Goal: Transaction & Acquisition: Obtain resource

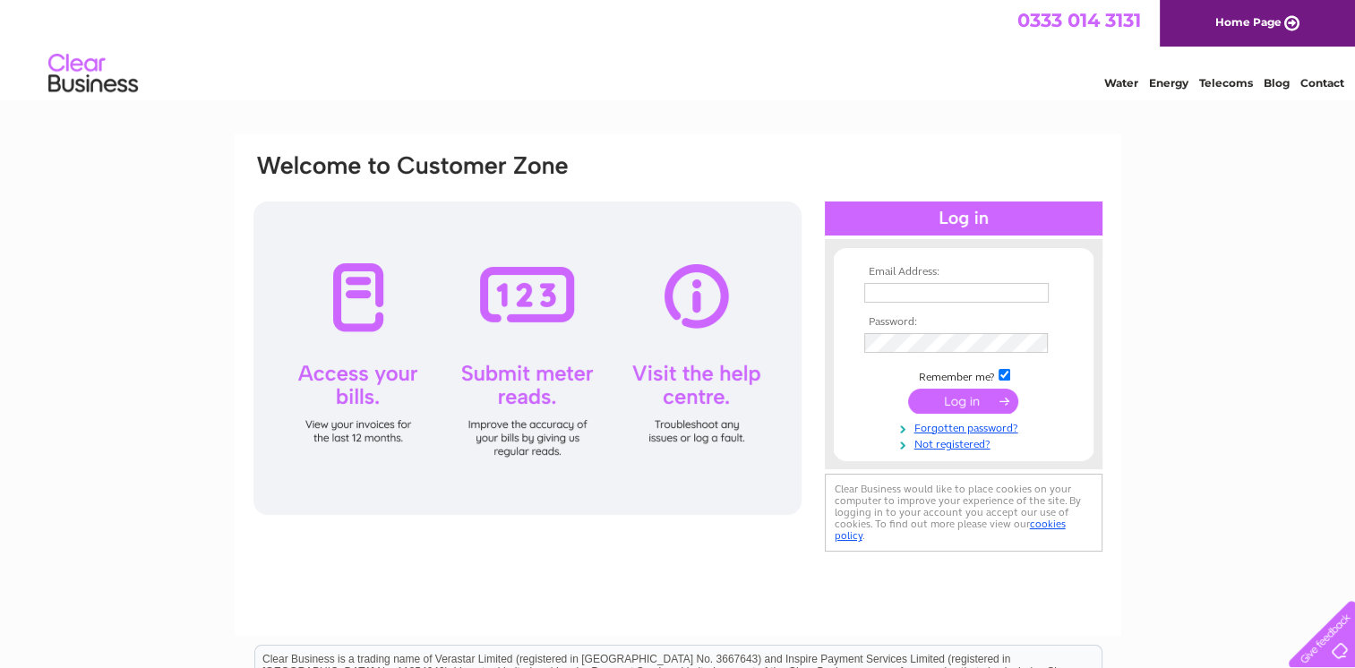
type input "robert.machado@mars-world.com"
click at [950, 403] on input "submit" at bounding box center [963, 401] width 110 height 25
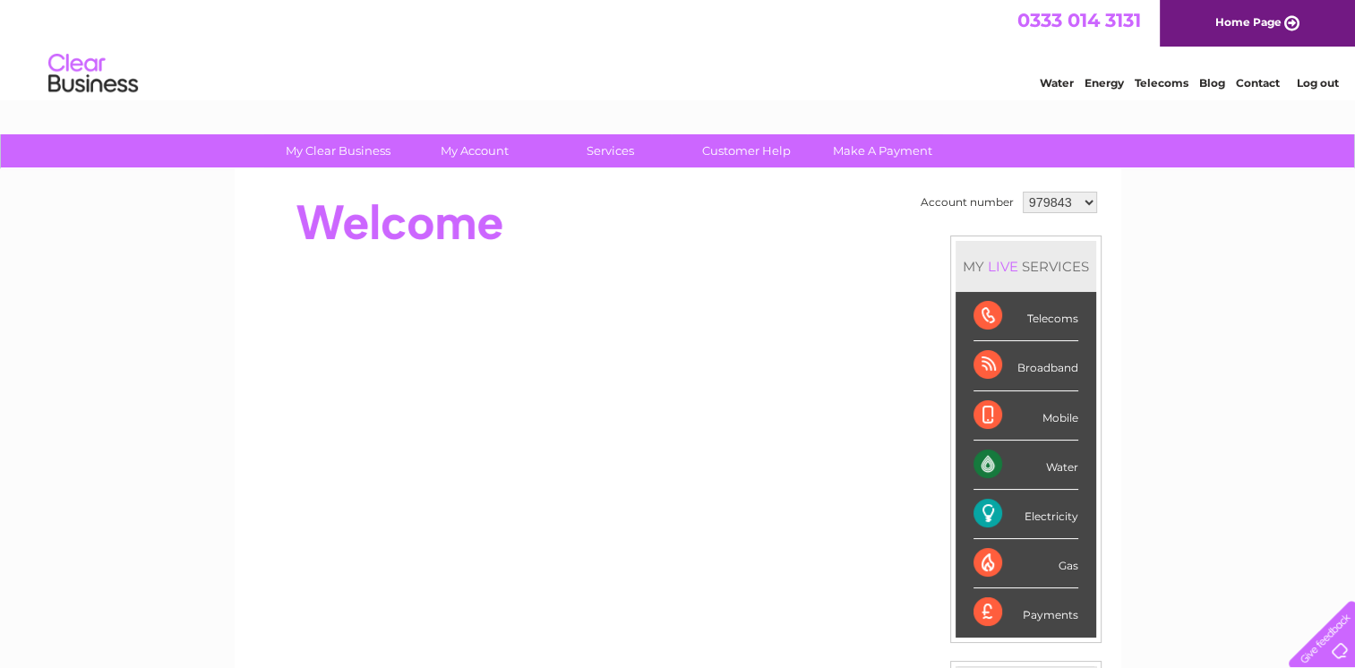
click at [1052, 199] on select "979843 1138500" at bounding box center [1060, 202] width 74 height 21
click at [1302, 81] on link "Log out" at bounding box center [1317, 82] width 42 height 13
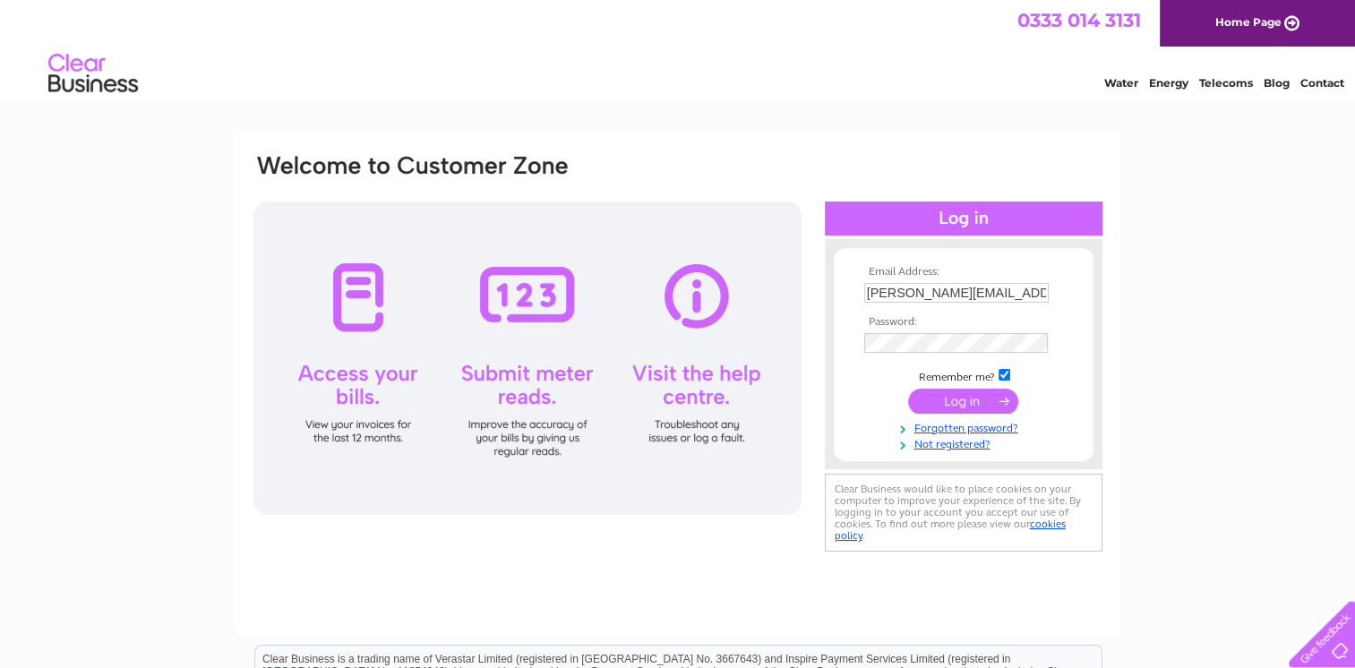
click at [1031, 304] on td "robert.machado@mars-world.com" at bounding box center [964, 293] width 208 height 29
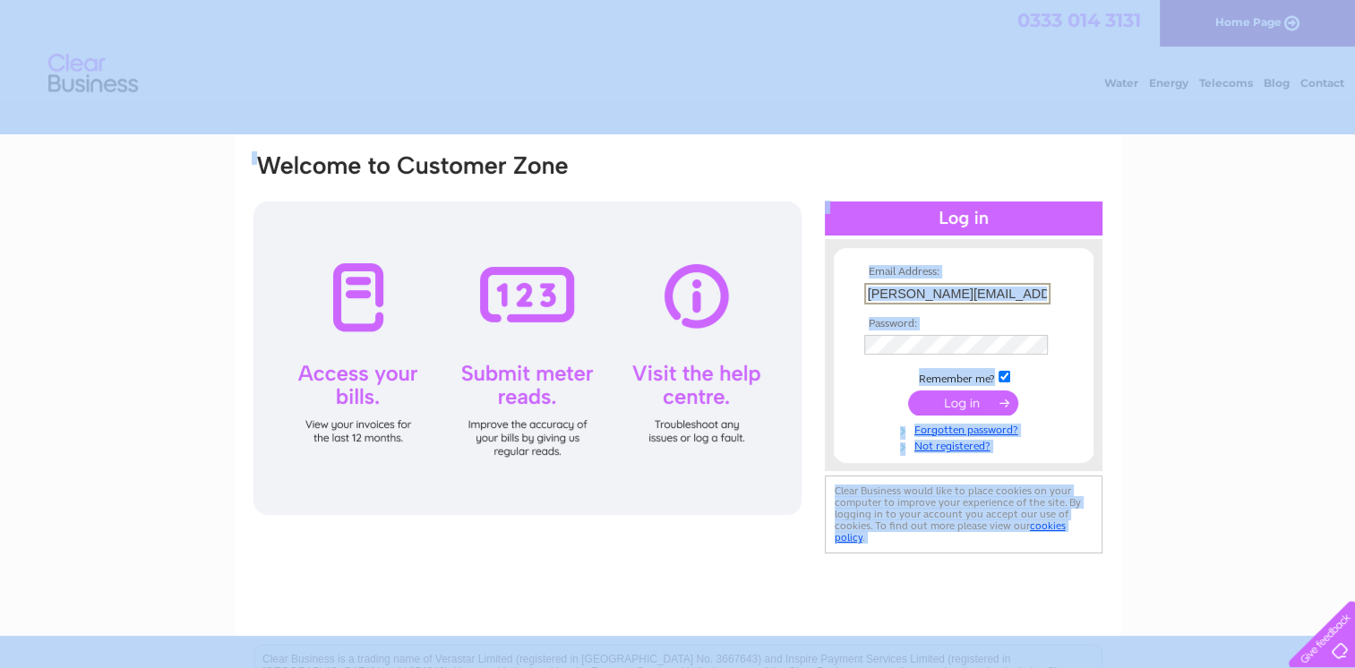
click at [1035, 302] on input "robert.machado@mars-world.com" at bounding box center [957, 293] width 186 height 21
click at [1032, 286] on input "robert.machado@mars-world.com" at bounding box center [957, 293] width 186 height 21
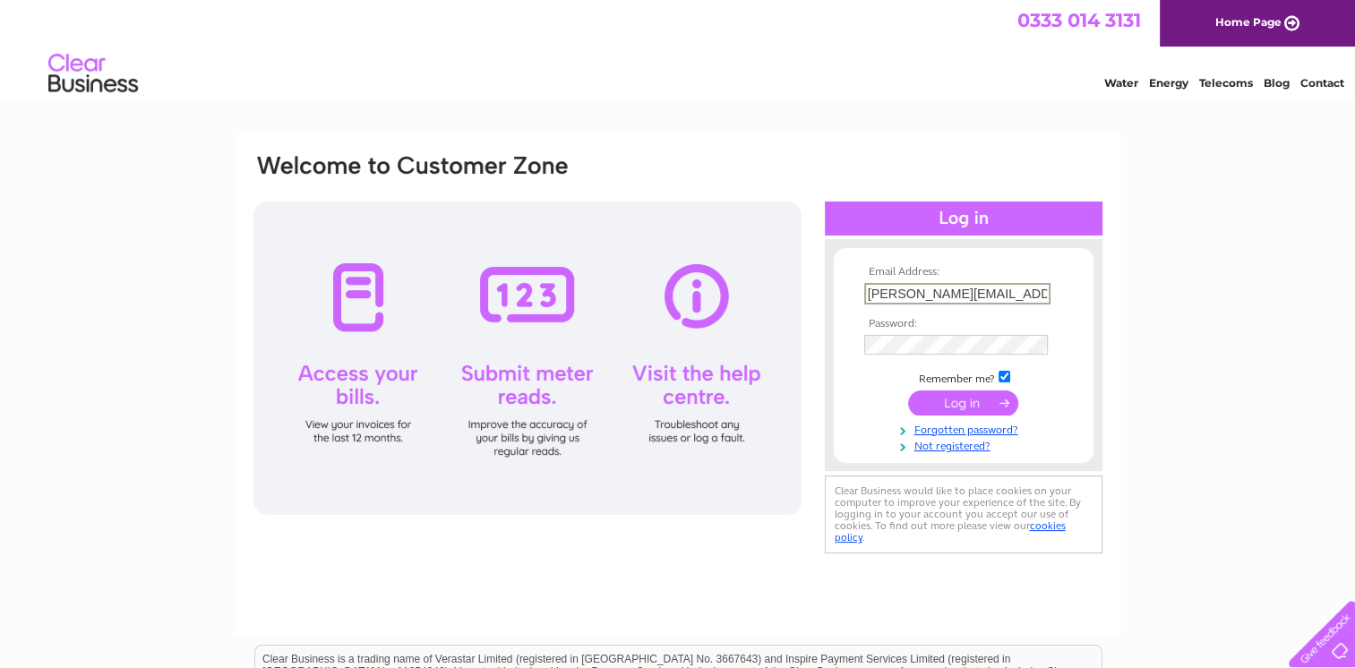
type input "sandesh.kotian@blacksheephotels.com"
click at [946, 397] on input "submit" at bounding box center [963, 403] width 110 height 25
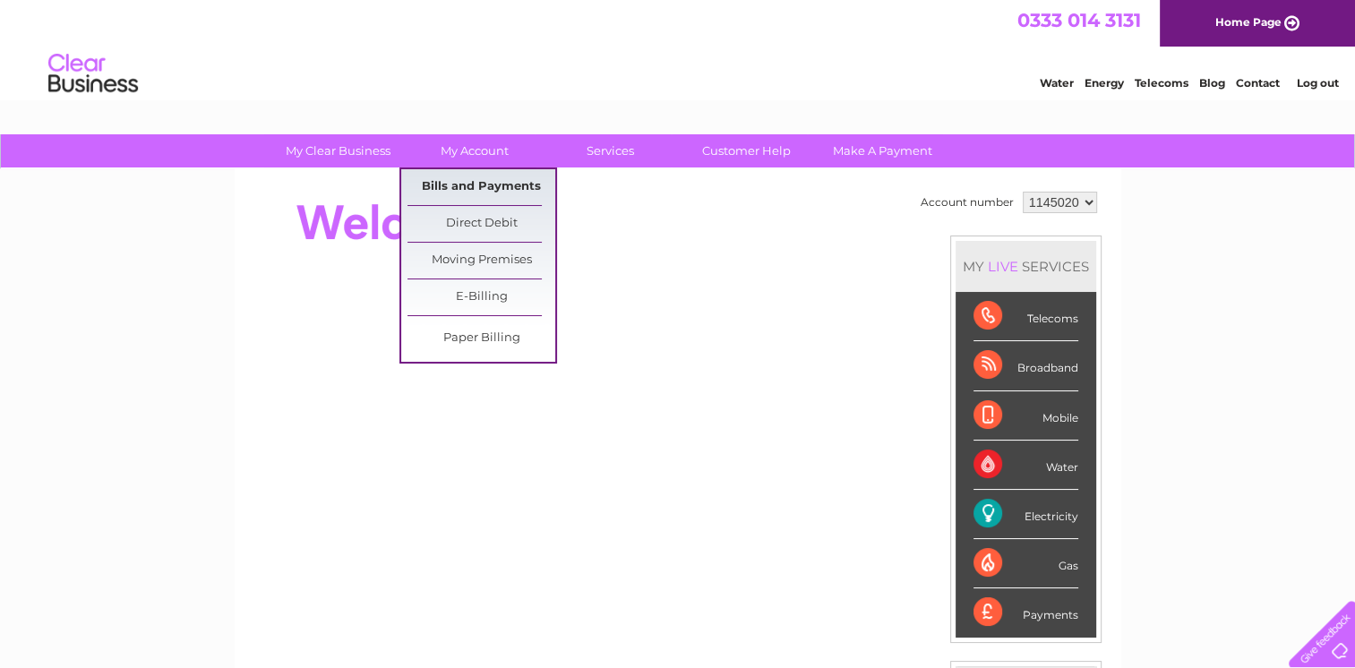
click at [497, 181] on link "Bills and Payments" at bounding box center [482, 187] width 148 height 36
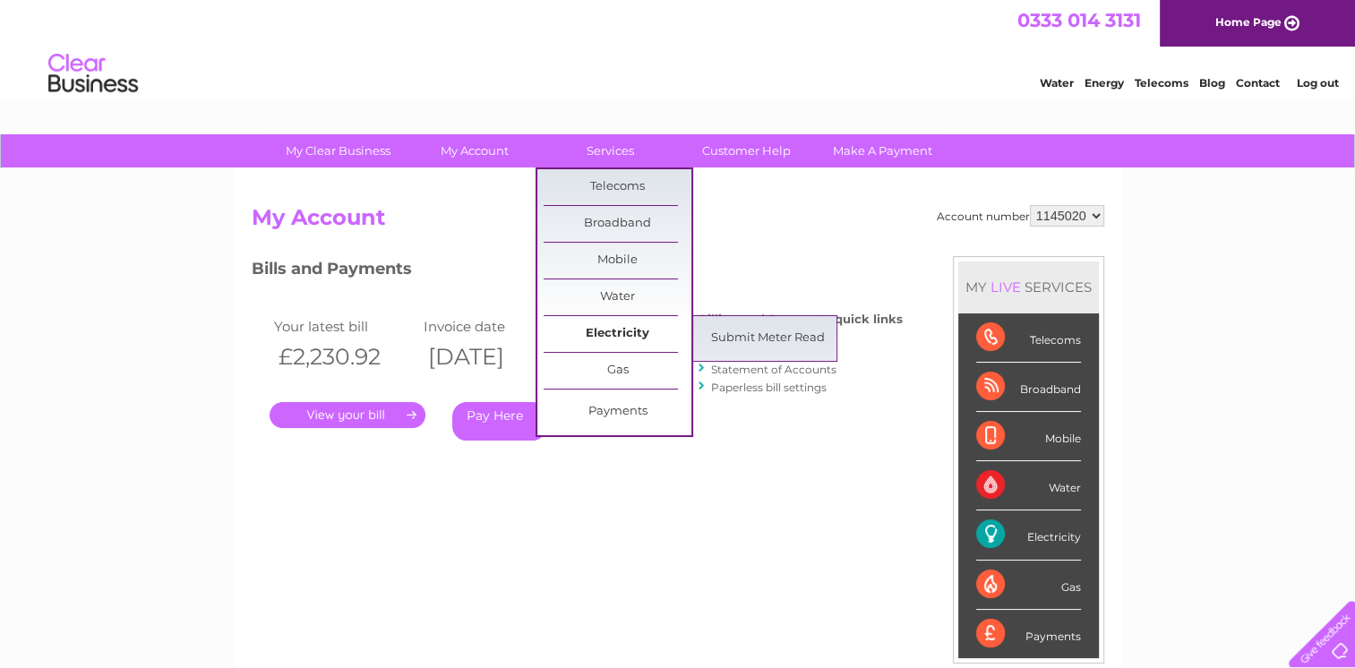
click at [617, 323] on link "Electricity" at bounding box center [618, 334] width 148 height 36
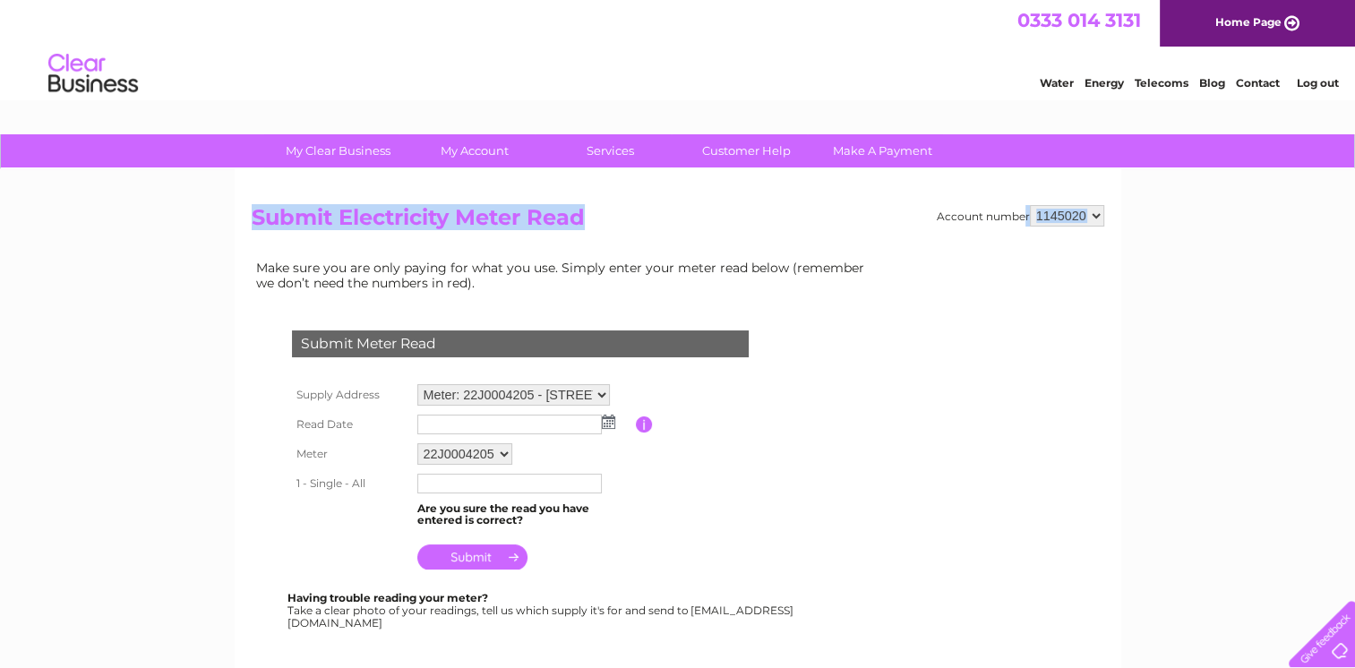
drag, startPoint x: 1352, startPoint y: 136, endPoint x: 1352, endPoint y: 185, distance: 49.3
drag, startPoint x: 1352, startPoint y: 185, endPoint x: 1243, endPoint y: 278, distance: 142.3
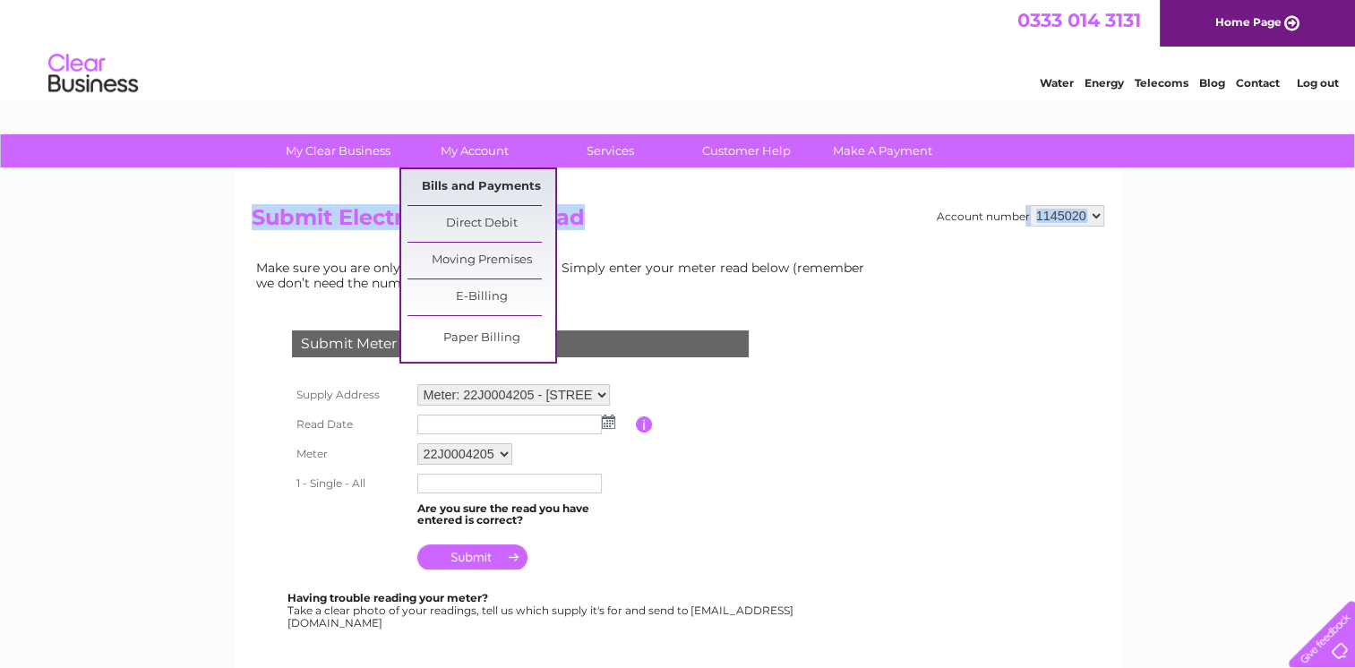
click at [484, 193] on link "Bills and Payments" at bounding box center [482, 187] width 148 height 36
click at [504, 188] on link "Bills and Payments" at bounding box center [482, 187] width 148 height 36
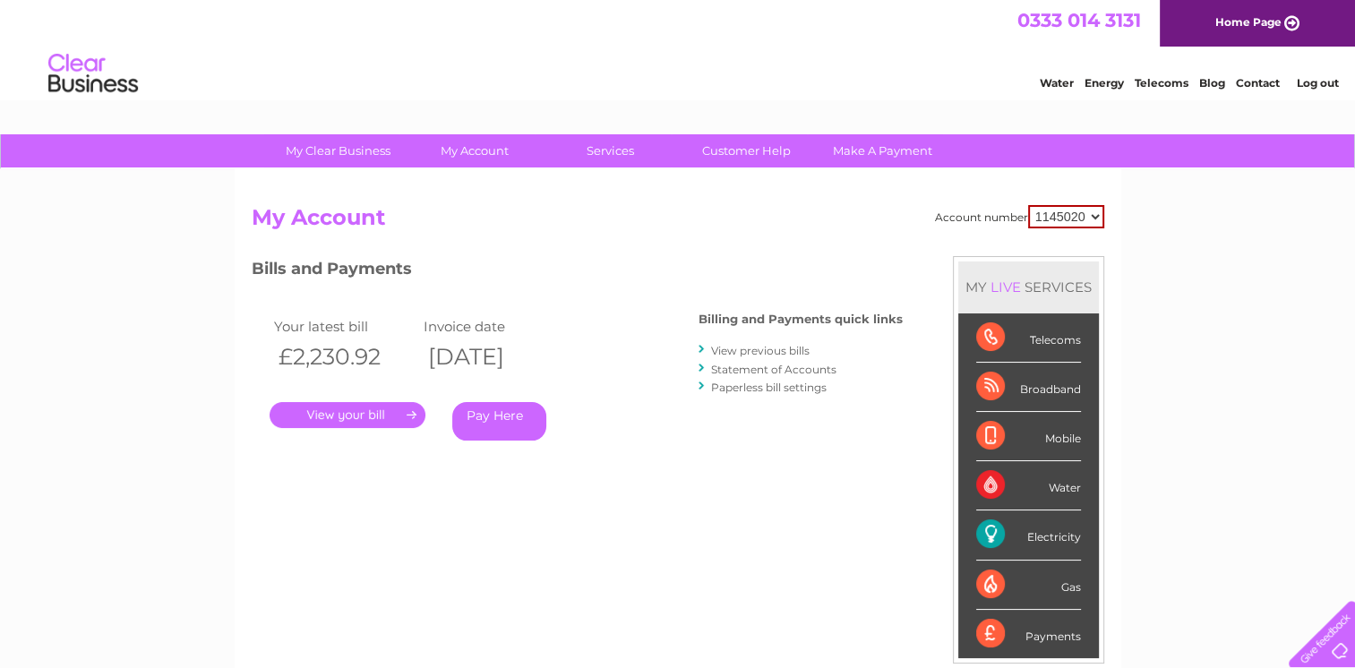
click at [373, 417] on link "." at bounding box center [348, 415] width 156 height 26
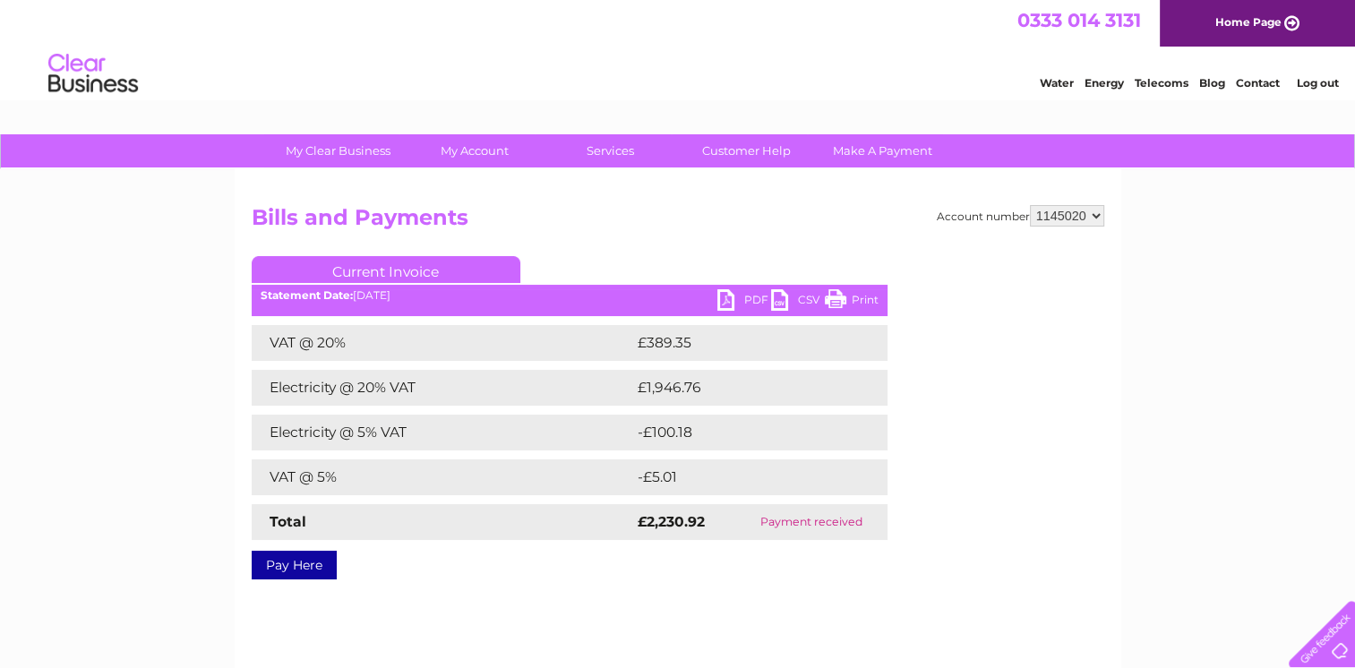
click at [741, 296] on link "PDF" at bounding box center [744, 302] width 54 height 26
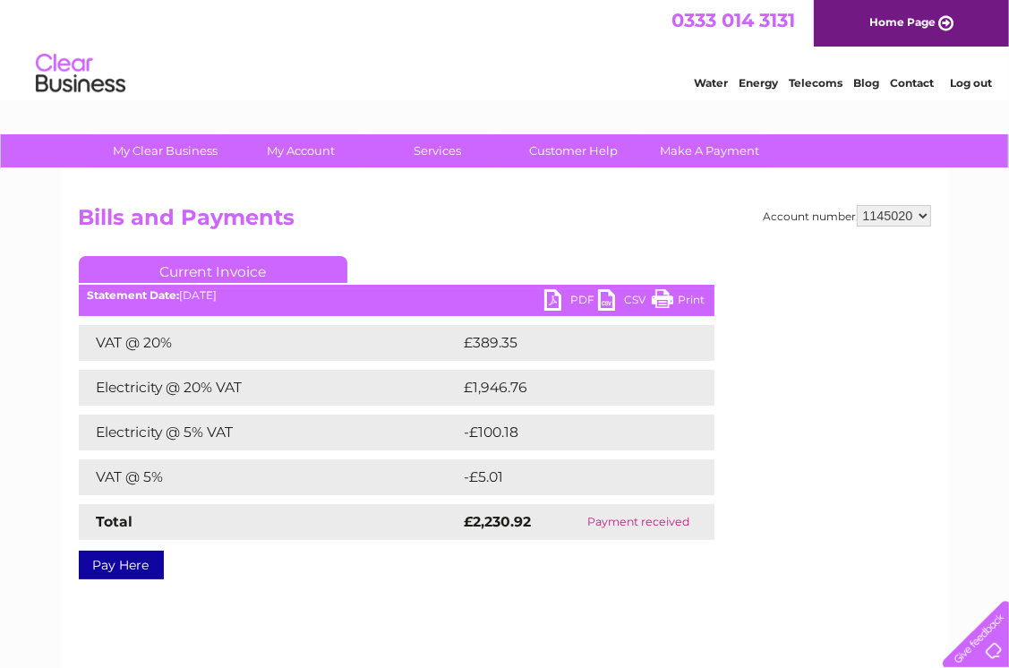
click at [882, 213] on select "1145020 1148967 1148969 1149253" at bounding box center [894, 215] width 74 height 21
click at [755, 269] on div "Account number 1145020 1148967 1148969 1149253 Bills and Payments Current Invoi…" at bounding box center [505, 389] width 853 height 368
